Goal: Information Seeking & Learning: Learn about a topic

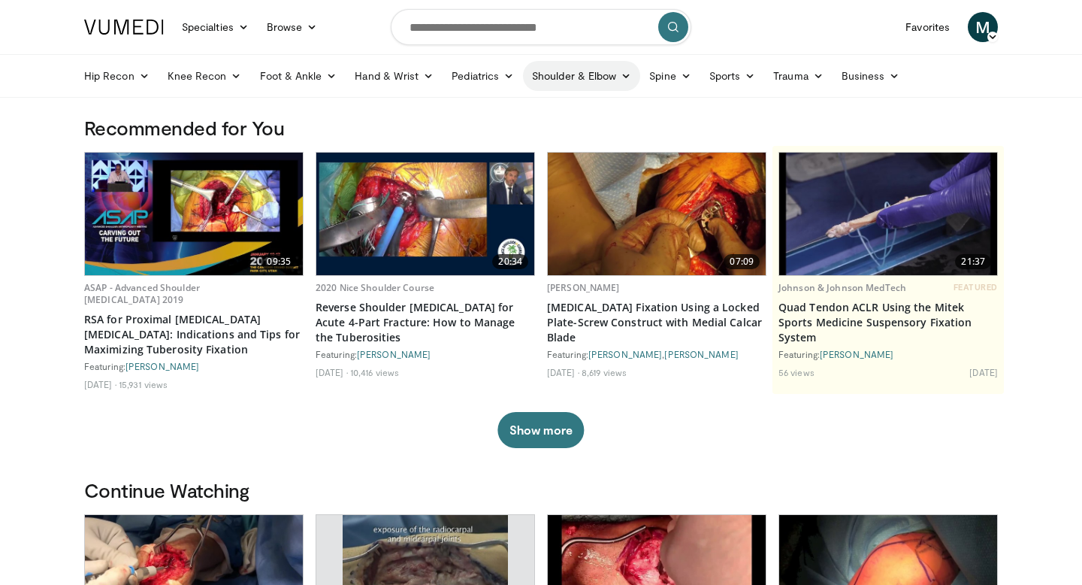
click at [571, 76] on link "Shoulder & Elbow" at bounding box center [581, 76] width 117 height 30
click at [502, 138] on link "Shoulder" at bounding box center [550, 135] width 179 height 24
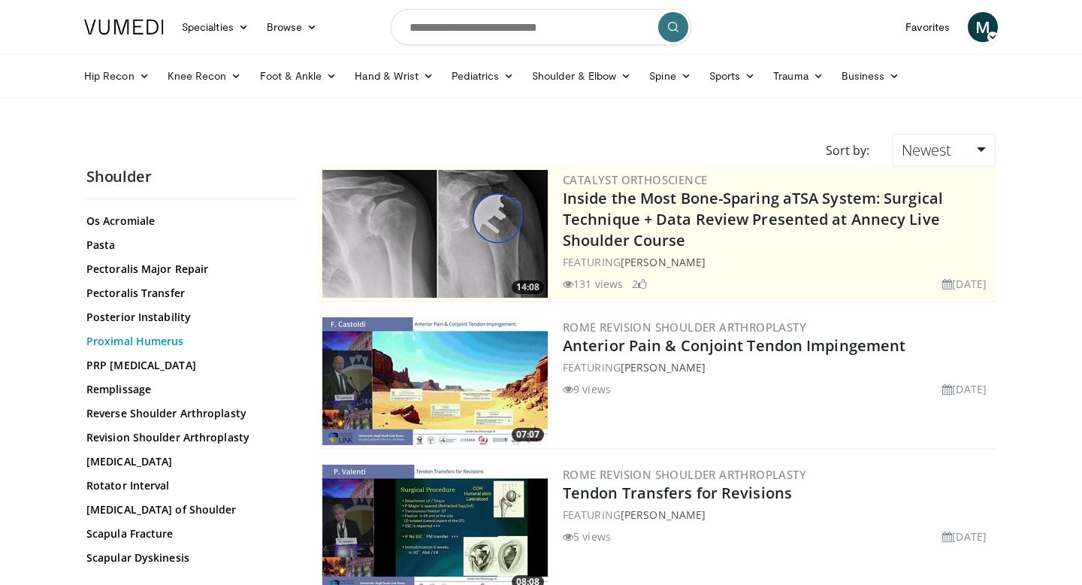
scroll to position [1126, 0]
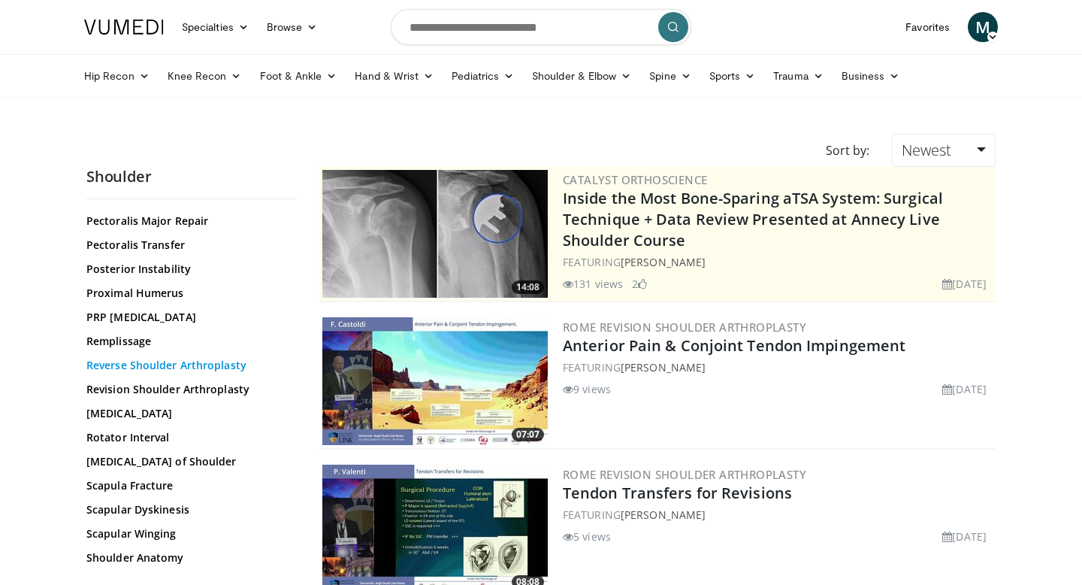
click at [167, 368] on link "Reverse Shoulder Arthroplasty" at bounding box center [187, 365] width 203 height 15
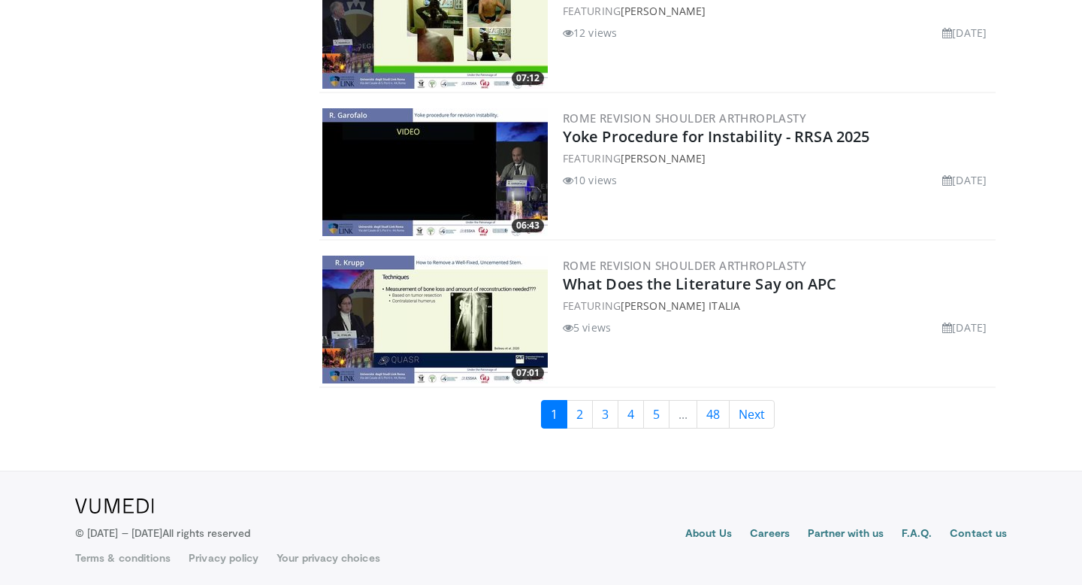
scroll to position [3454, 0]
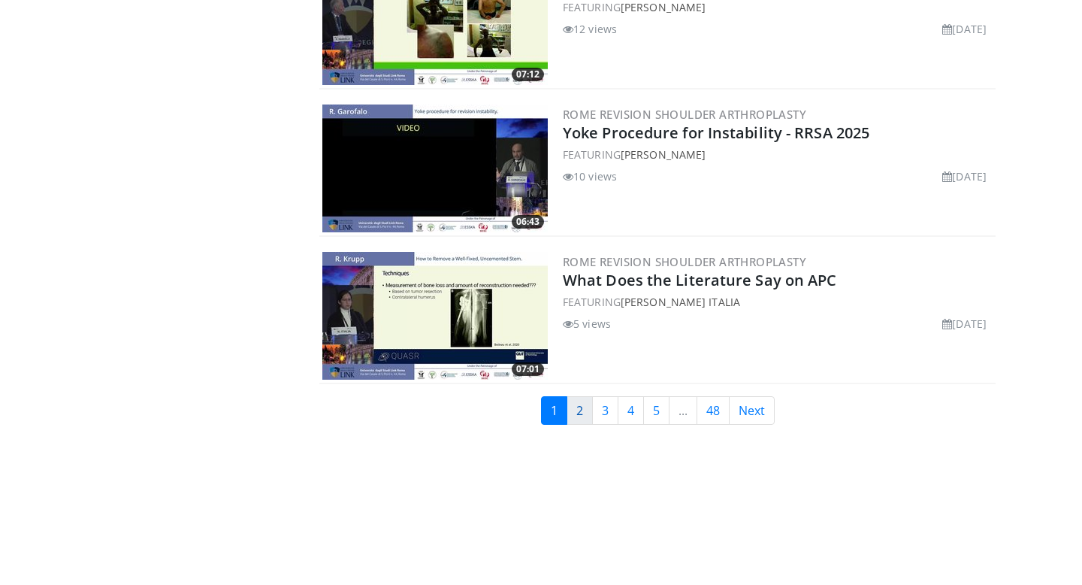
click at [573, 418] on link "2" at bounding box center [580, 410] width 26 height 29
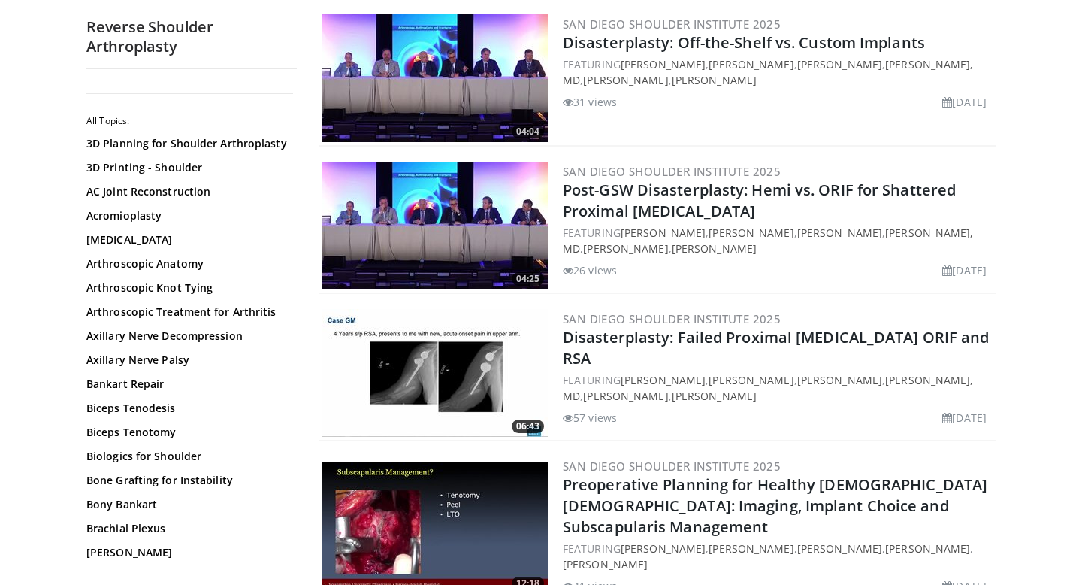
scroll to position [2091, 0]
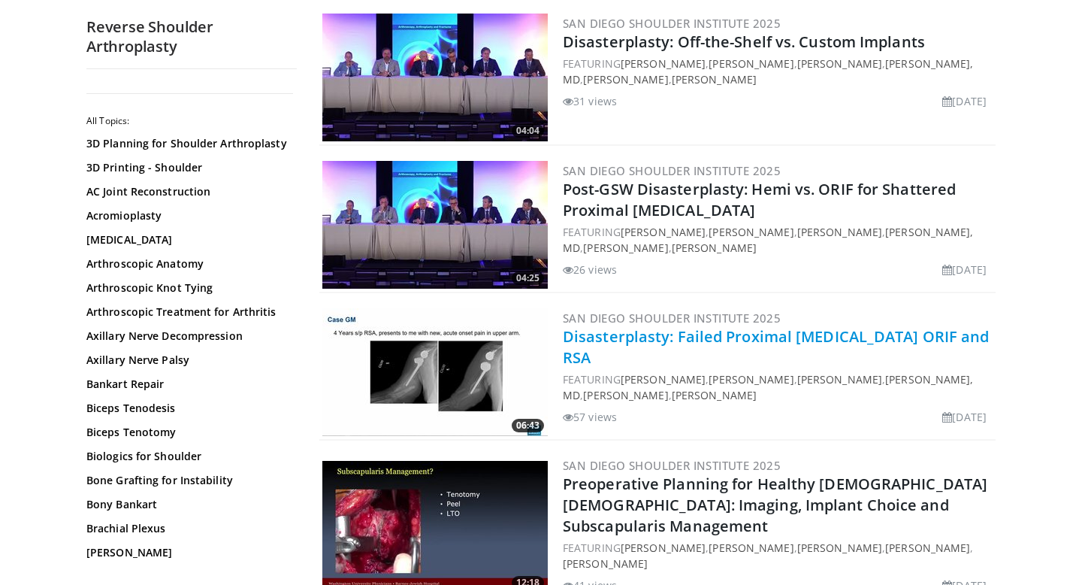
click at [625, 329] on link "Disasterplasty: Failed Proximal Humerus ORIF and RSA" at bounding box center [776, 346] width 427 height 41
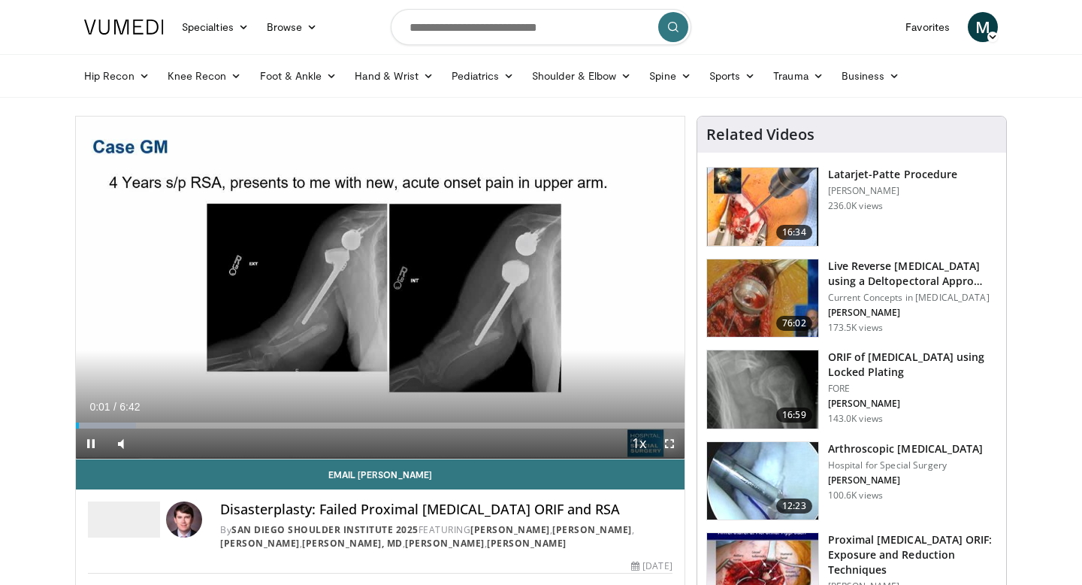
click at [666, 443] on span "Video Player" at bounding box center [670, 443] width 30 height 30
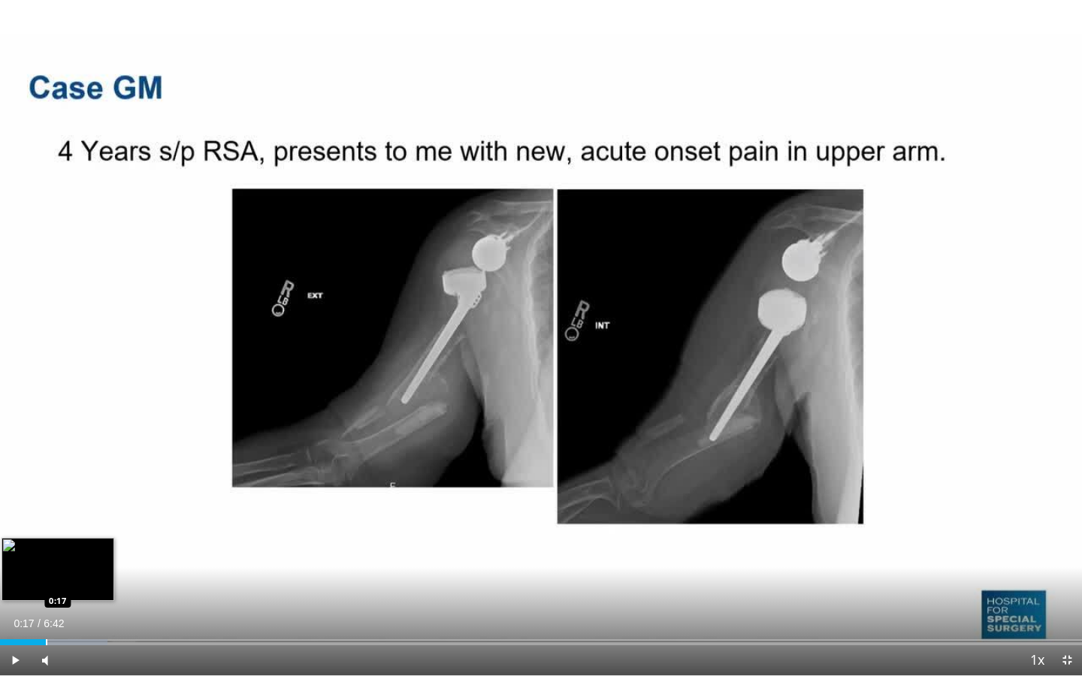
click at [46, 584] on div "Progress Bar" at bounding box center [47, 643] width 2 height 6
click at [85, 584] on div "Progress Bar" at bounding box center [86, 643] width 2 height 6
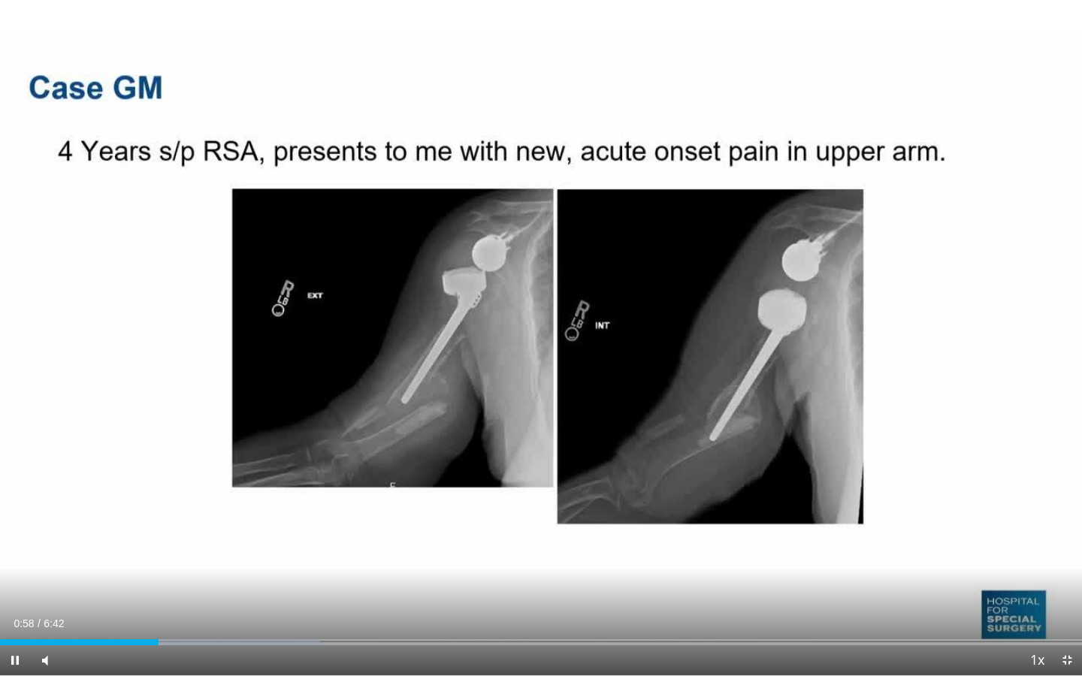
click at [170, 584] on div "Current Time 0:58 / Duration 6:42 Pause Skip Backward Skip Forward Mute 0% Load…" at bounding box center [541, 661] width 1082 height 30
click at [183, 584] on div "Loaded : 29.88% 1:00 1:07" at bounding box center [541, 638] width 1082 height 14
click at [219, 584] on div "Loaded : 32.06% 1:09 1:21" at bounding box center [541, 638] width 1082 height 14
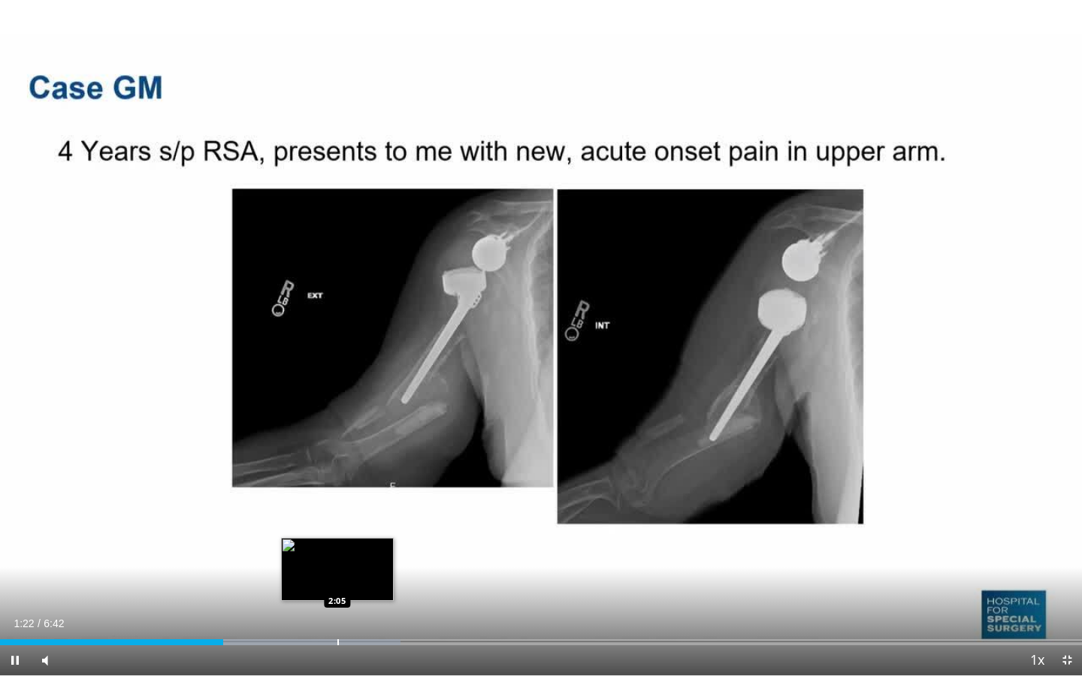
click at [337, 584] on div "Loaded : 37.00% 1:22 2:05" at bounding box center [541, 638] width 1082 height 14
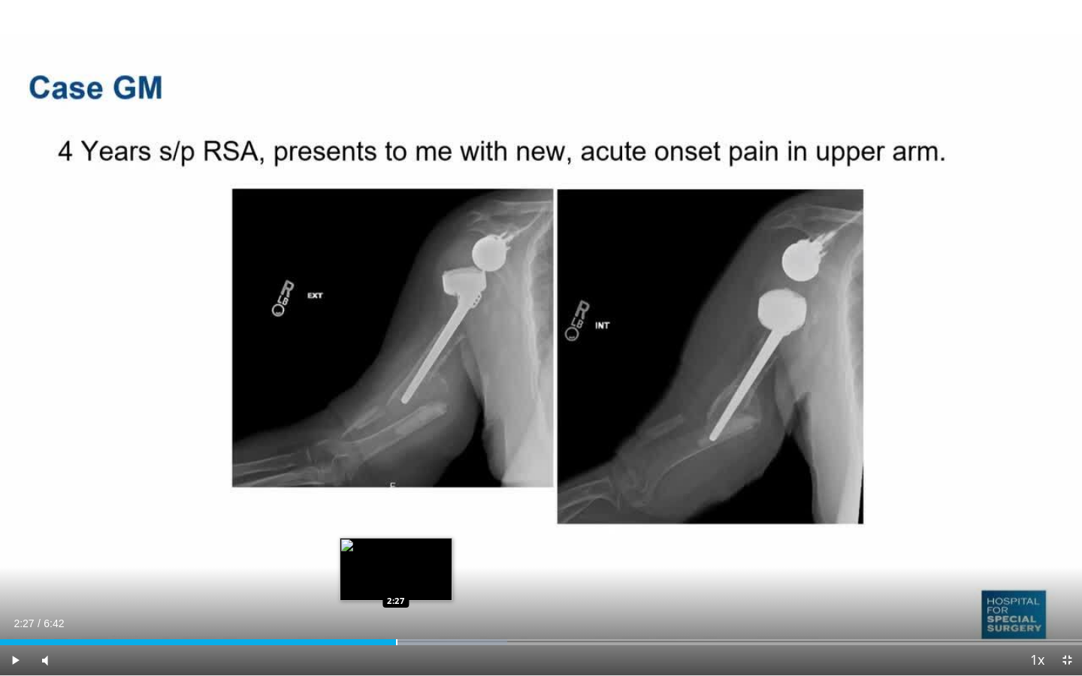
click at [396, 584] on div "Loaded : 46.87% 2:27 2:27" at bounding box center [541, 638] width 1082 height 14
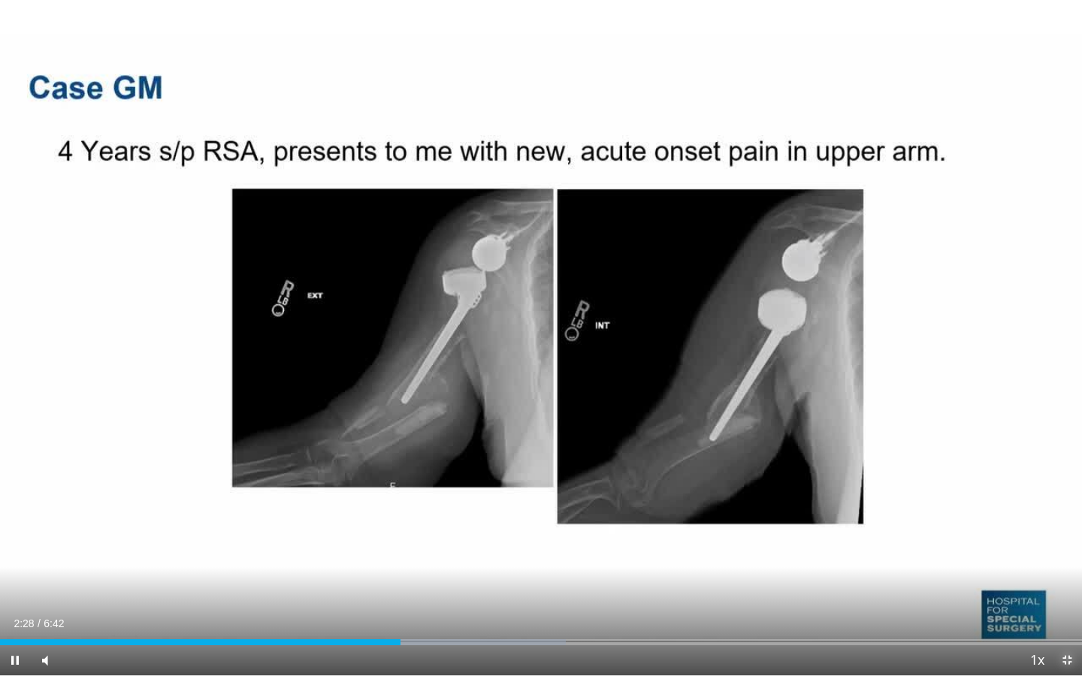
click at [1066, 584] on span "Video Player" at bounding box center [1067, 661] width 30 height 30
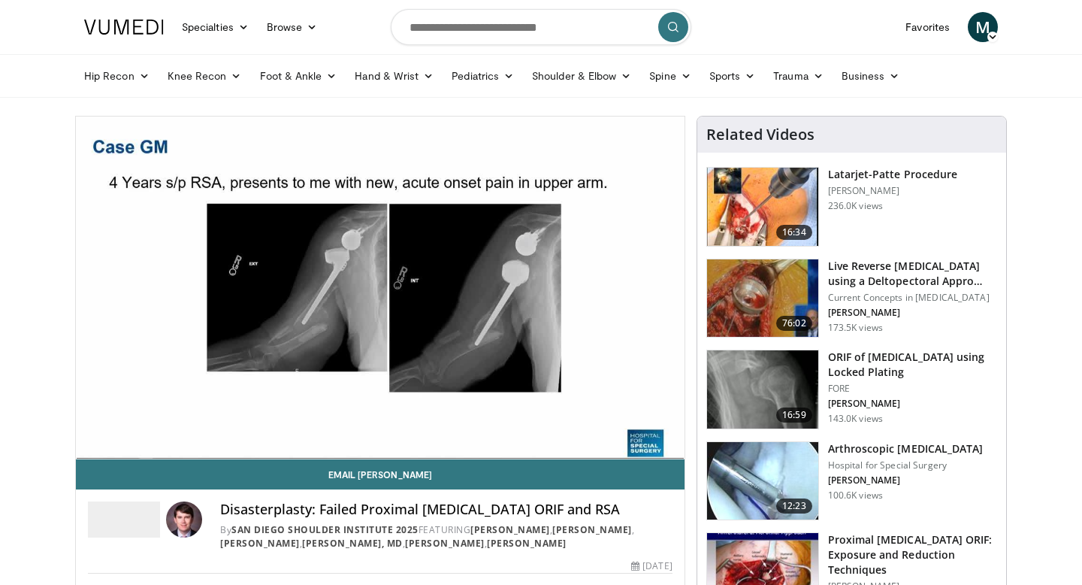
click at [788, 296] on img at bounding box center [762, 298] width 111 height 78
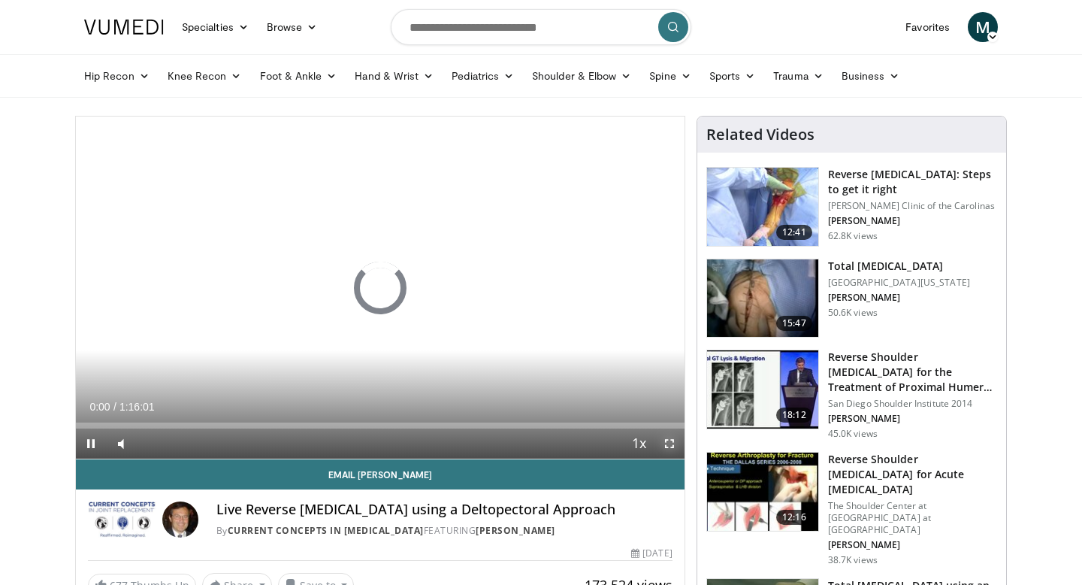
click at [668, 446] on span "Video Player" at bounding box center [670, 443] width 30 height 30
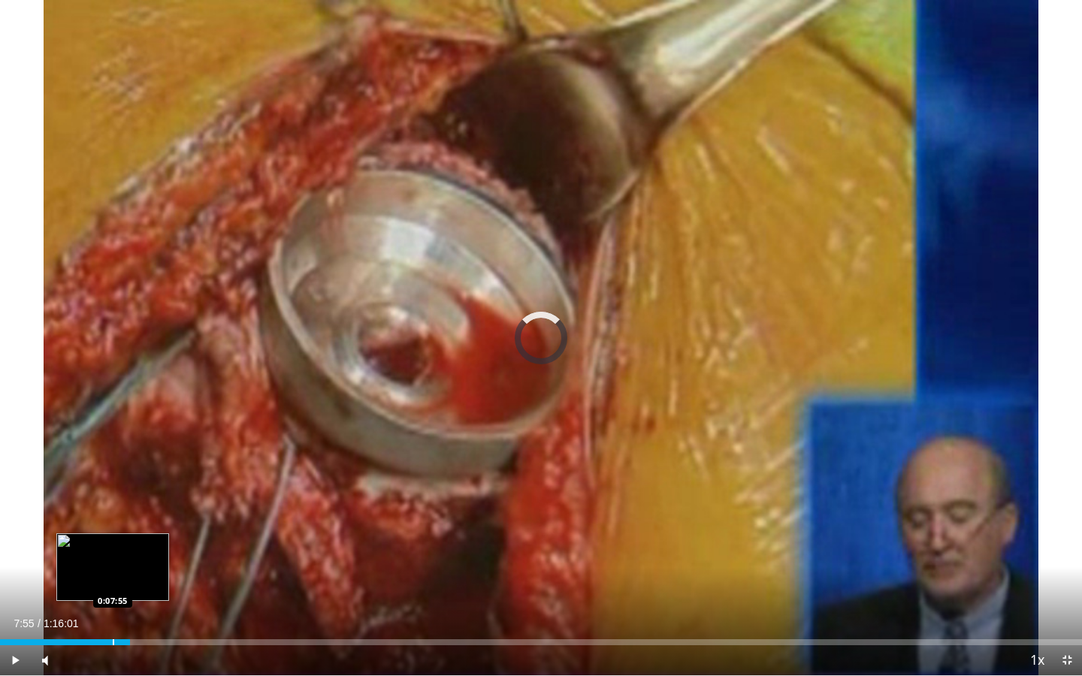
click at [113, 584] on div "Progress Bar" at bounding box center [114, 643] width 2 height 6
click at [103, 584] on div "Progress Bar" at bounding box center [104, 643] width 2 height 6
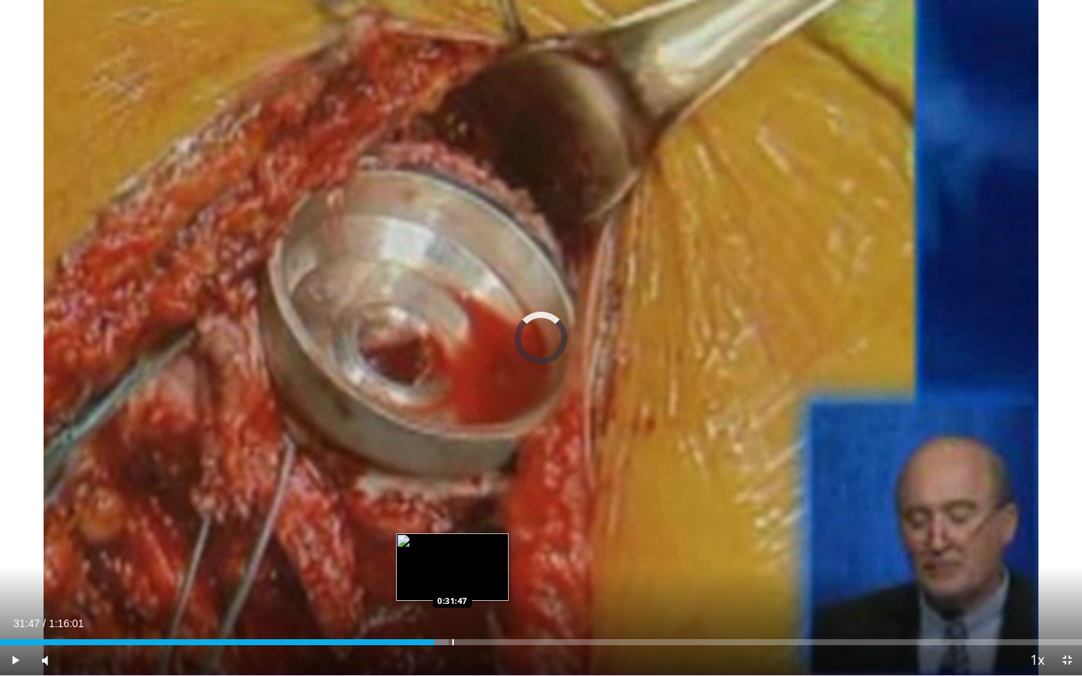
click at [452, 584] on div "Progress Bar" at bounding box center [453, 643] width 2 height 6
click at [475, 584] on div "Progress Bar" at bounding box center [476, 643] width 2 height 6
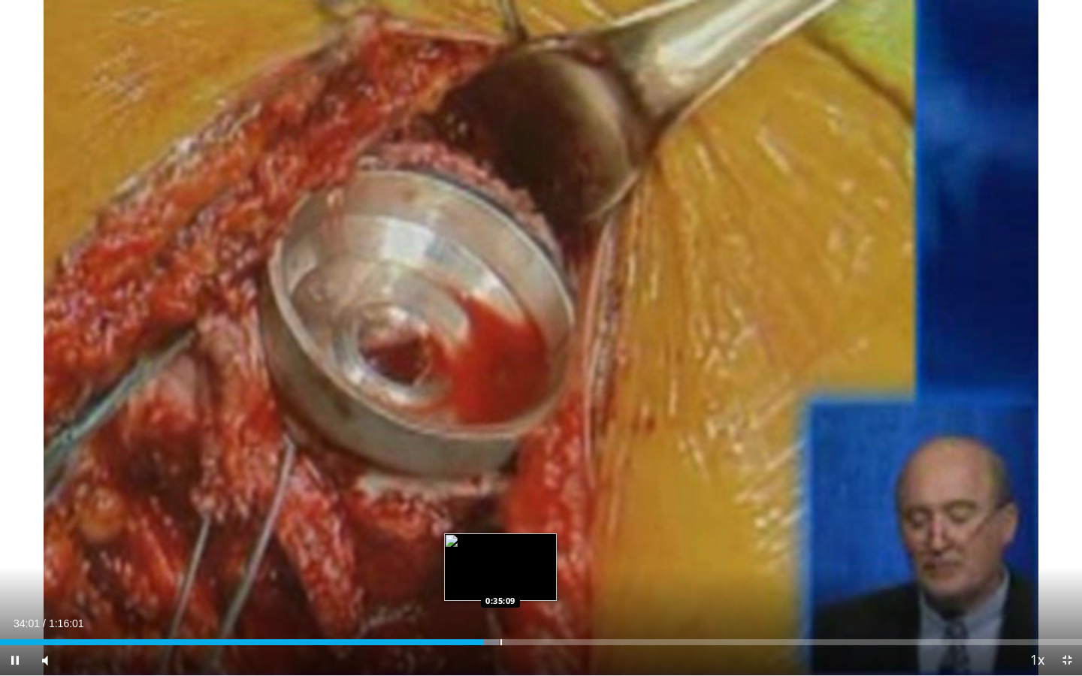
click at [501, 584] on div "Progress Bar" at bounding box center [502, 643] width 2 height 6
click at [527, 584] on div "Loaded : 49.03% 0:36:15 0:37:00" at bounding box center [541, 638] width 1082 height 14
click at [539, 584] on div "Loaded : 50.12% 0:37:03 0:37:54" at bounding box center [541, 638] width 1082 height 14
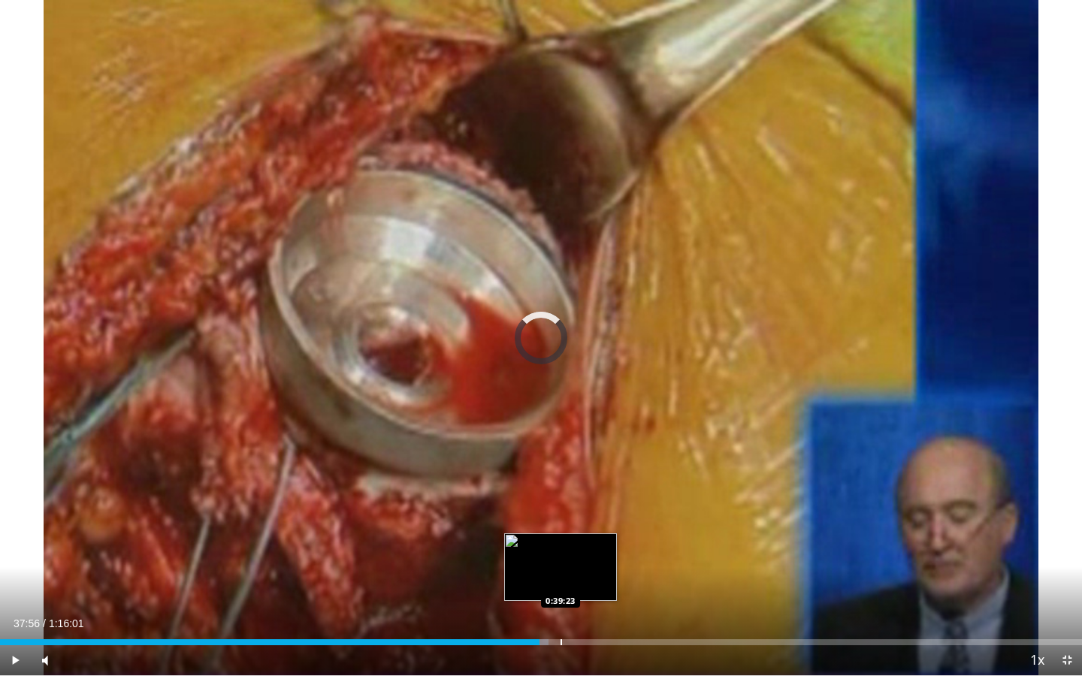
click at [561, 584] on div "Progress Bar" at bounding box center [562, 643] width 2 height 6
click at [582, 584] on div "Progress Bar" at bounding box center [583, 643] width 2 height 6
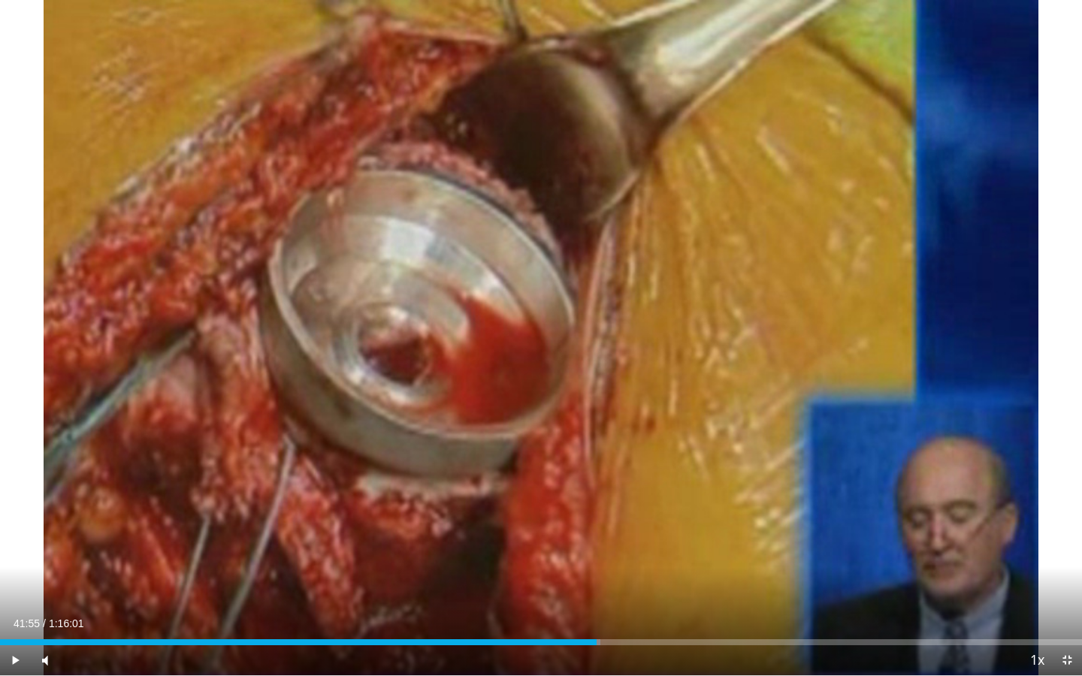
click at [597, 584] on div "Progress Bar" at bounding box center [598, 643] width 2 height 6
click at [612, 584] on div "Progress Bar" at bounding box center [613, 643] width 2 height 6
click at [625, 584] on div "Progress Bar" at bounding box center [626, 643] width 2 height 6
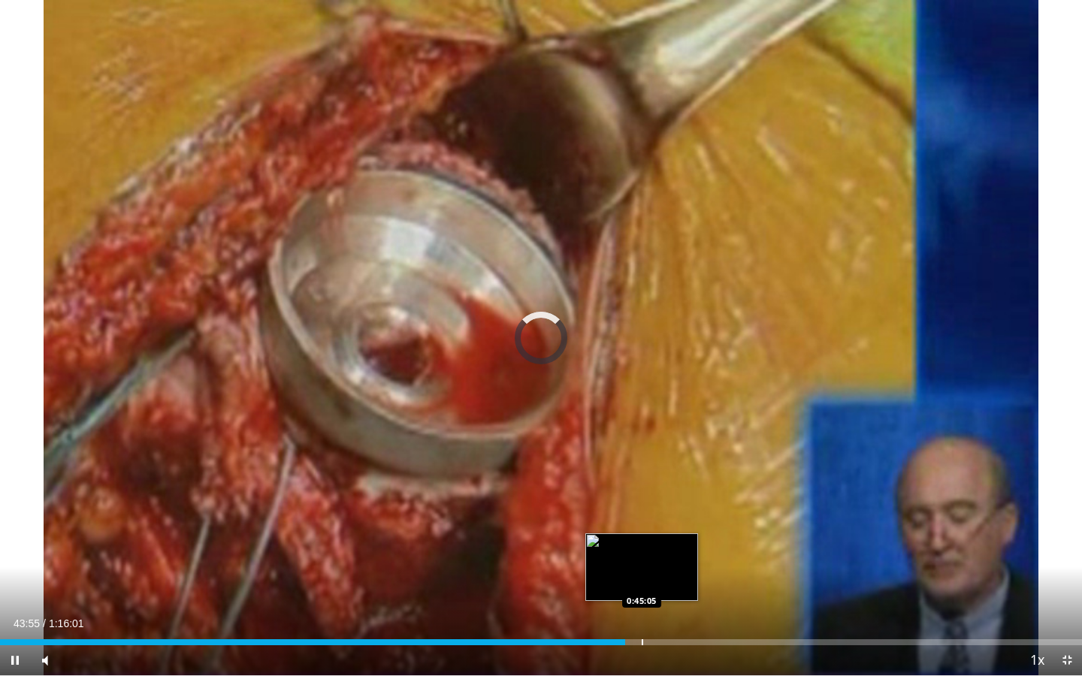
click at [643, 584] on div "Progress Bar" at bounding box center [643, 643] width 2 height 6
click at [661, 584] on div "Progress Bar" at bounding box center [662, 643] width 2 height 6
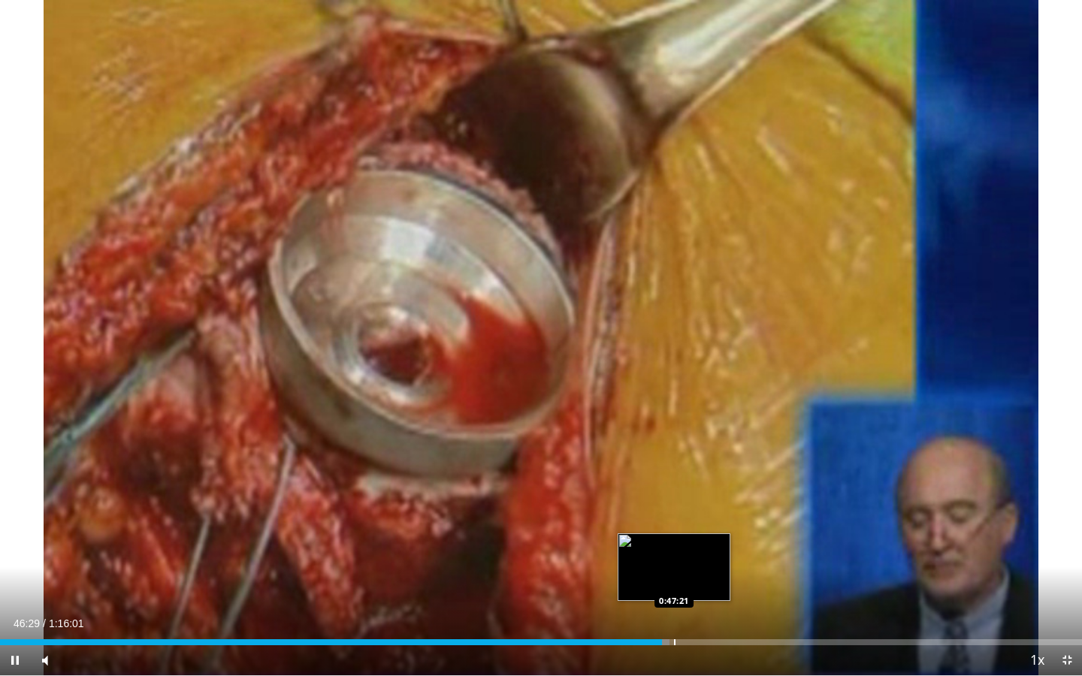
click at [674, 584] on div "Progress Bar" at bounding box center [675, 643] width 2 height 6
click at [684, 584] on div "Progress Bar" at bounding box center [685, 643] width 2 height 6
click at [700, 584] on div "Progress Bar" at bounding box center [701, 643] width 2 height 6
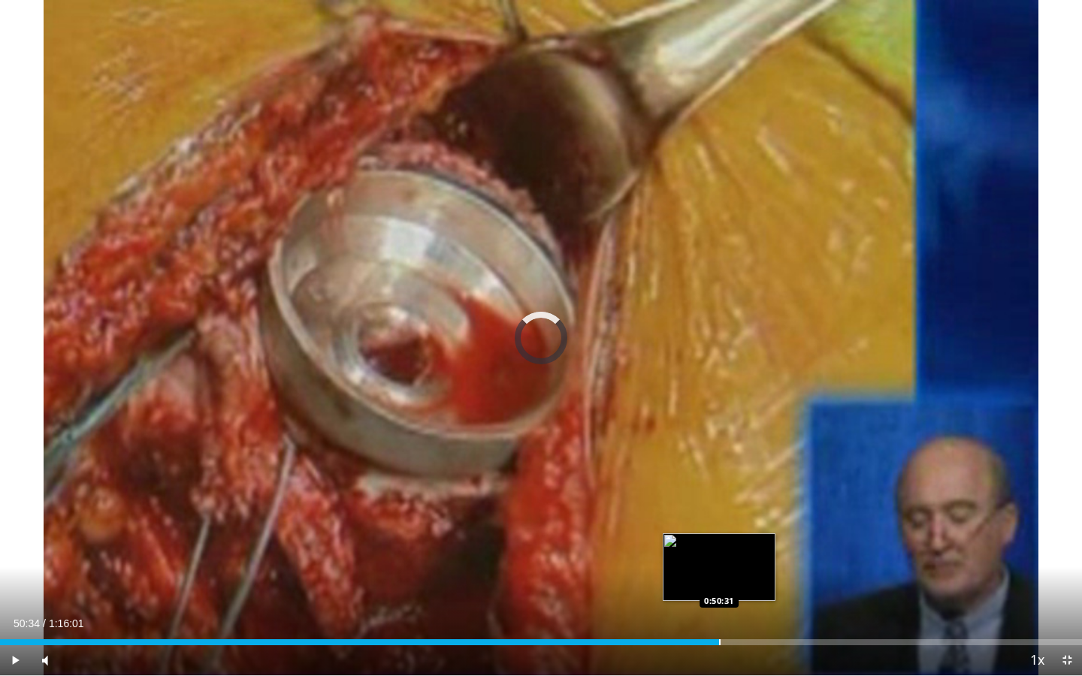
click at [719, 584] on div "Progress Bar" at bounding box center [720, 643] width 2 height 6
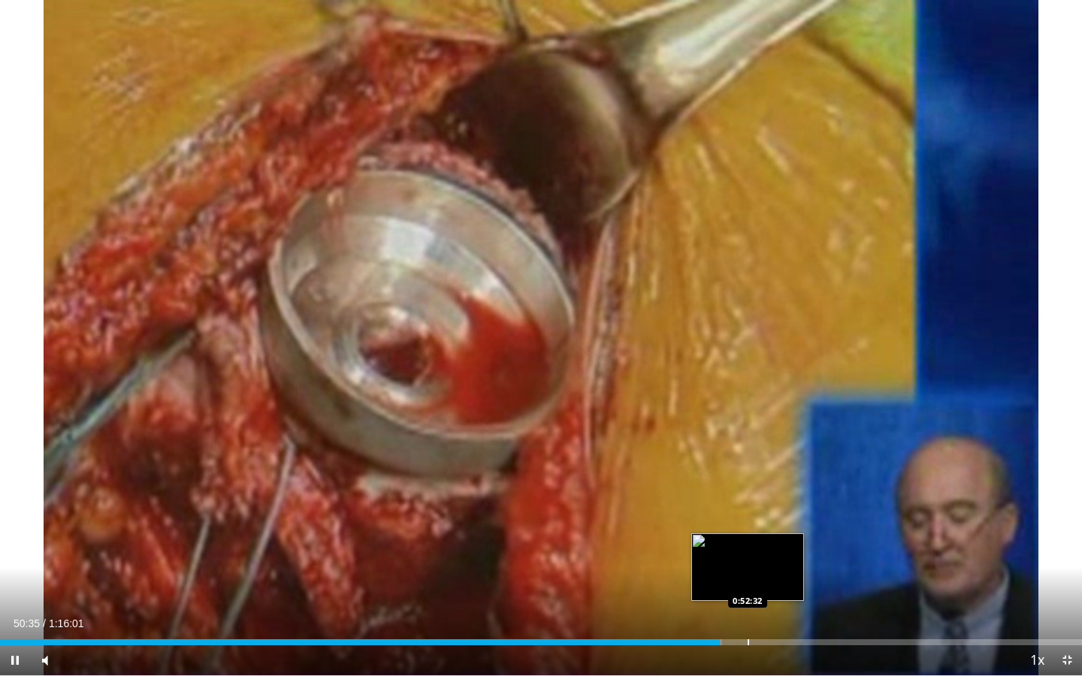
click at [748, 584] on div "Progress Bar" at bounding box center [749, 643] width 2 height 6
click at [767, 584] on div "Progress Bar" at bounding box center [768, 643] width 2 height 6
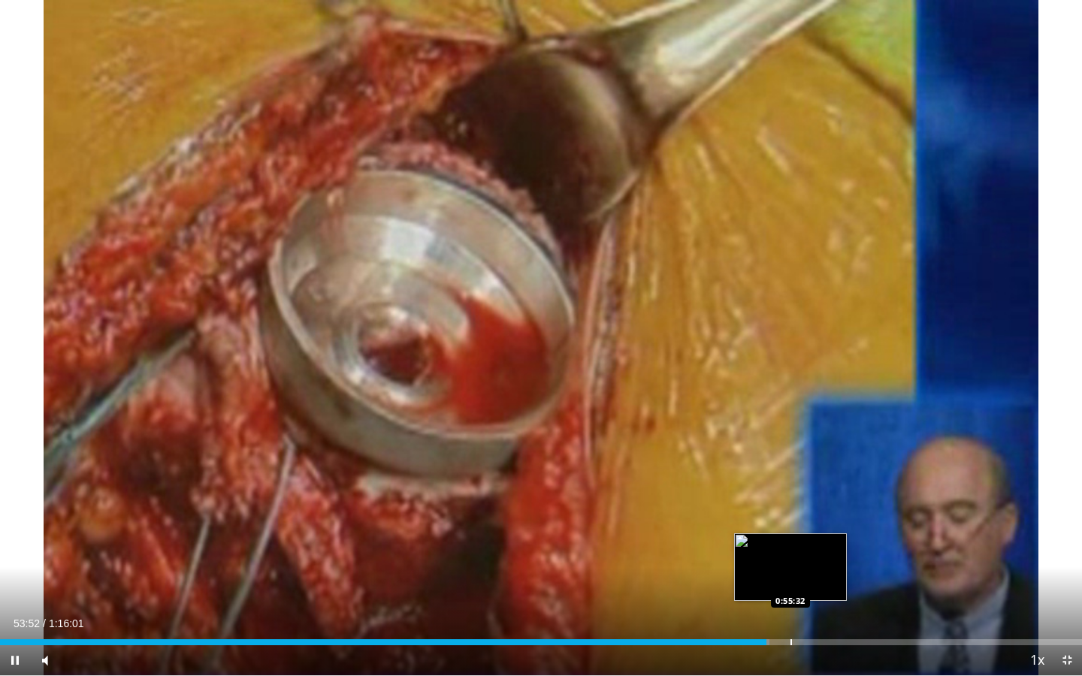
click at [791, 584] on div "Progress Bar" at bounding box center [792, 643] width 2 height 6
click at [809, 584] on div "Progress Bar" at bounding box center [810, 643] width 2 height 6
click at [824, 584] on div "Progress Bar" at bounding box center [825, 643] width 2 height 6
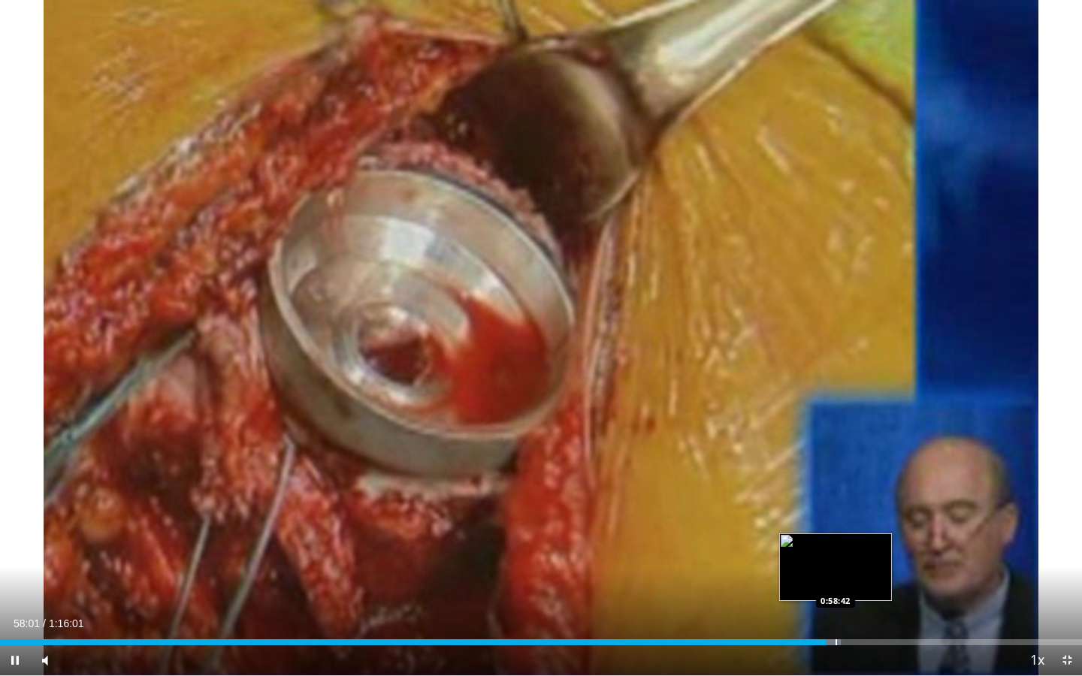
click at [836, 584] on div "Progress Bar" at bounding box center [837, 643] width 2 height 6
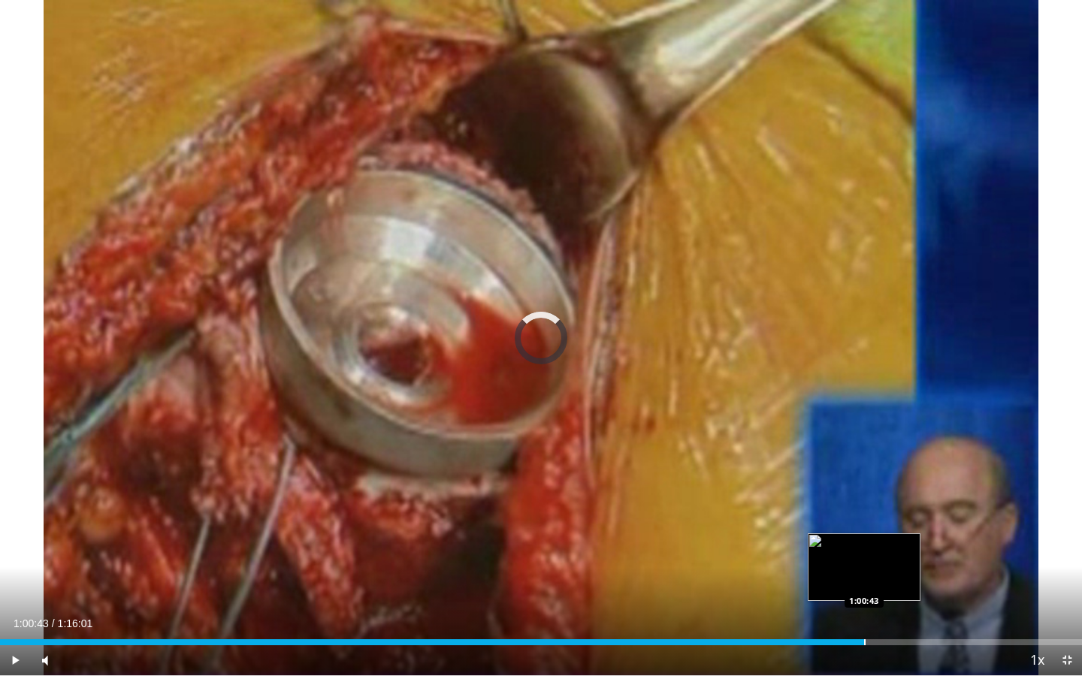
click at [864, 584] on div "Progress Bar" at bounding box center [865, 643] width 2 height 6
click at [880, 584] on div "Progress Bar" at bounding box center [881, 643] width 2 height 6
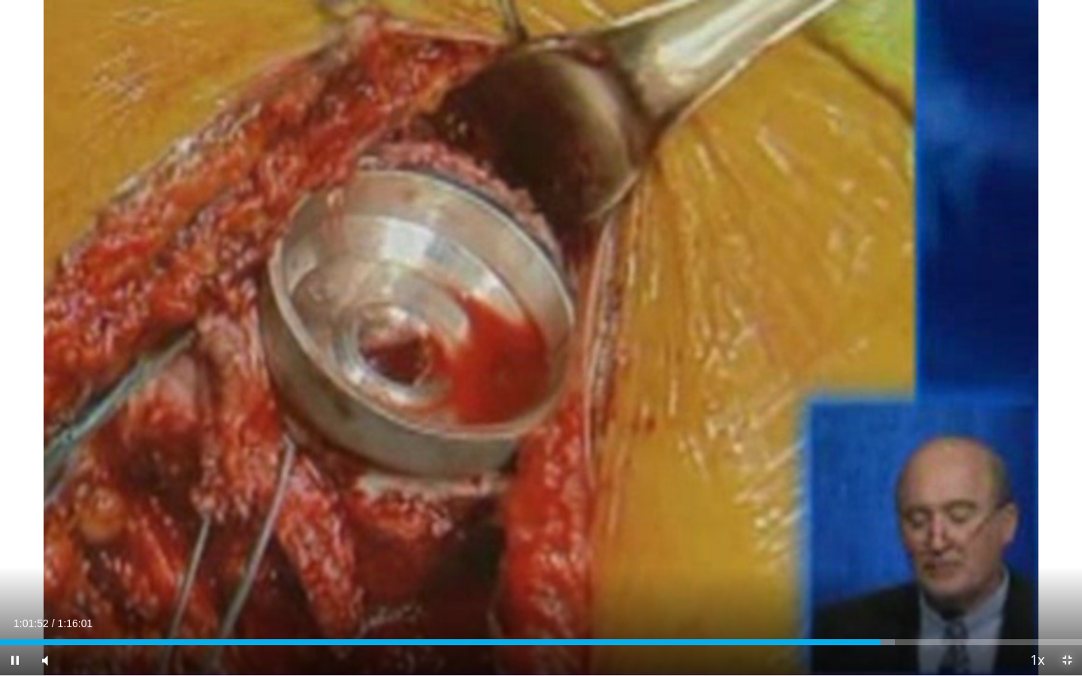
click at [1070, 584] on span "Video Player" at bounding box center [1067, 661] width 30 height 30
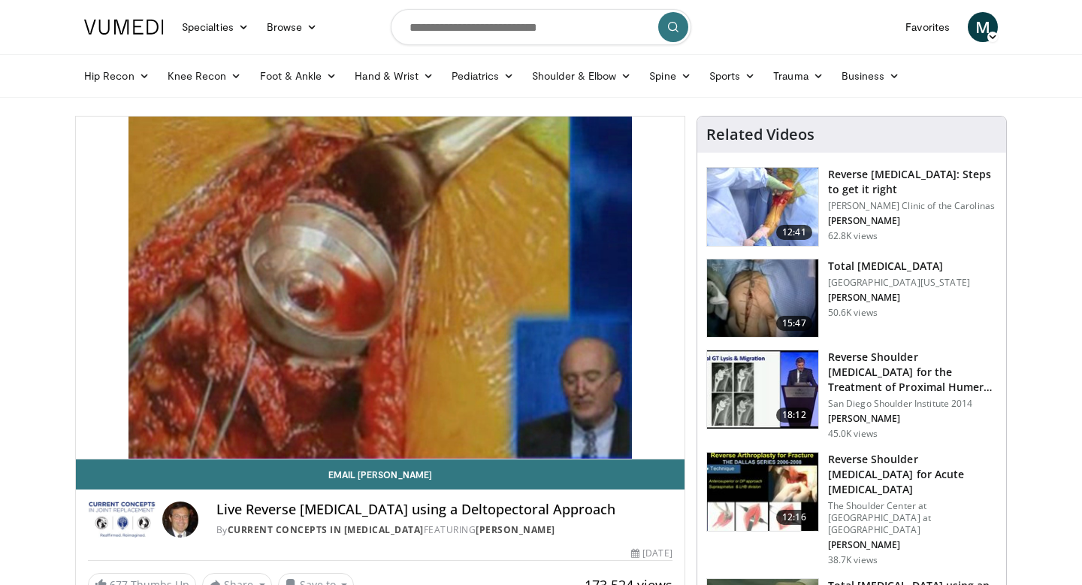
click at [761, 299] on img at bounding box center [762, 298] width 111 height 78
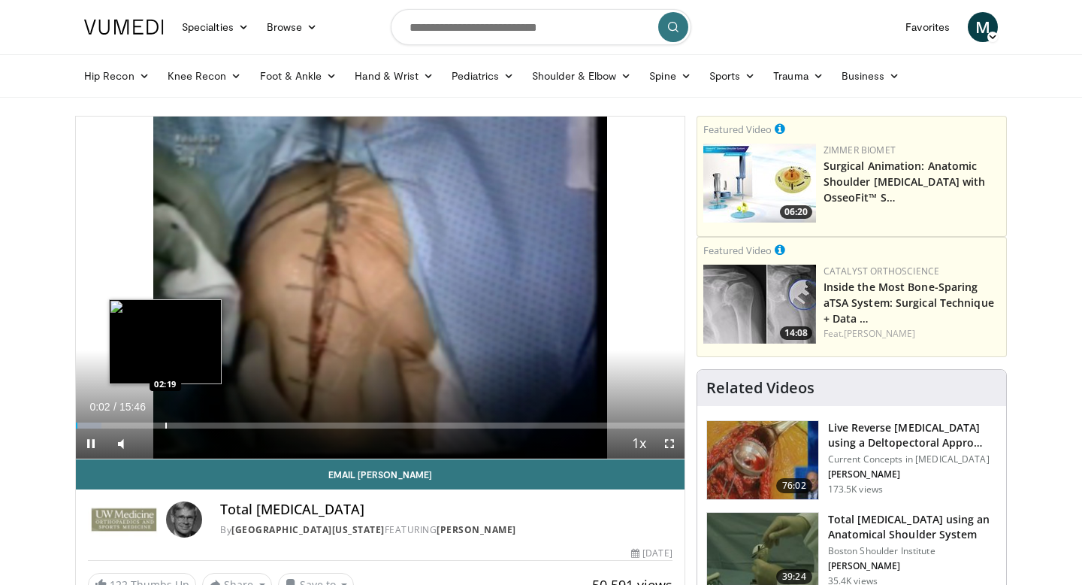
click at [165, 425] on div "Progress Bar" at bounding box center [166, 425] width 2 height 6
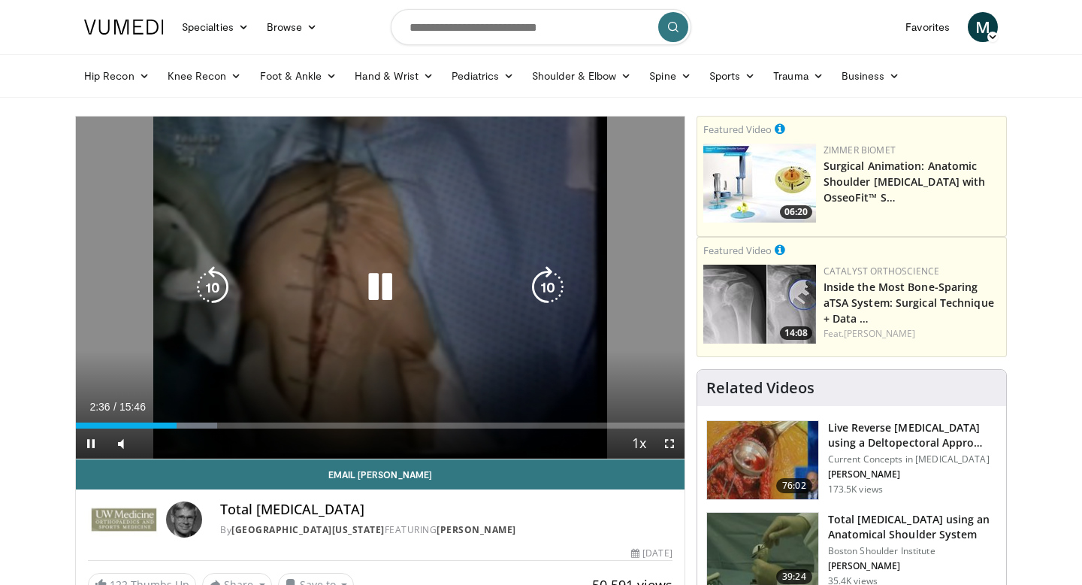
click at [374, 298] on icon "Video Player" at bounding box center [380, 287] width 42 height 42
